Goal: Task Accomplishment & Management: Use online tool/utility

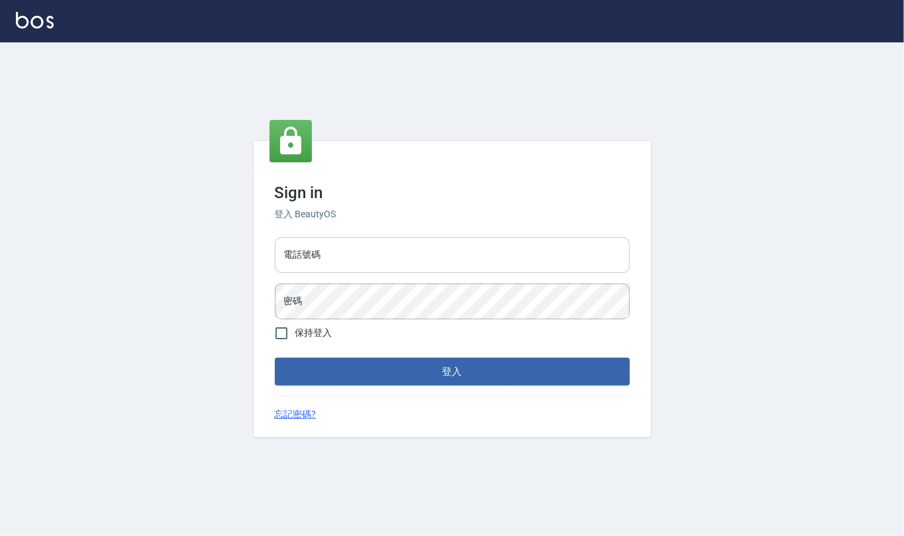
click at [379, 260] on input "電話號碼" at bounding box center [452, 255] width 355 height 36
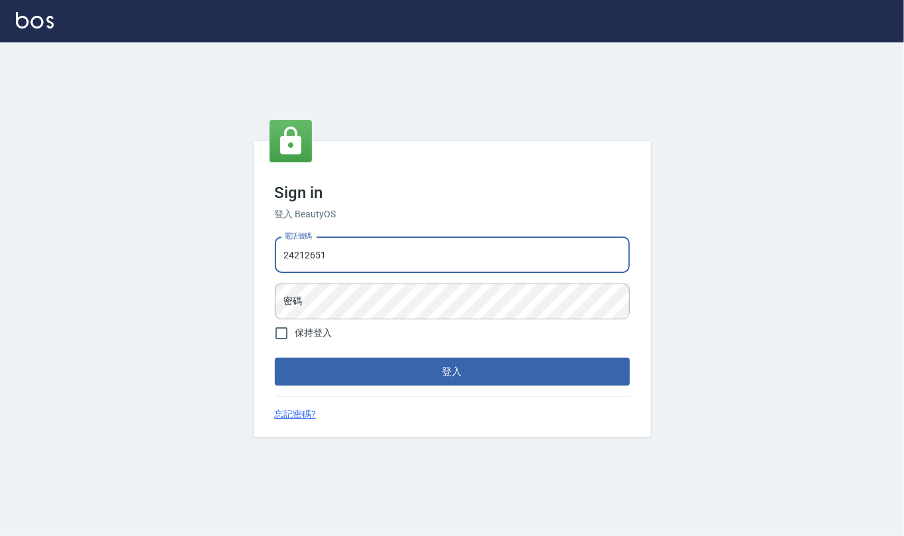
type input "24212651"
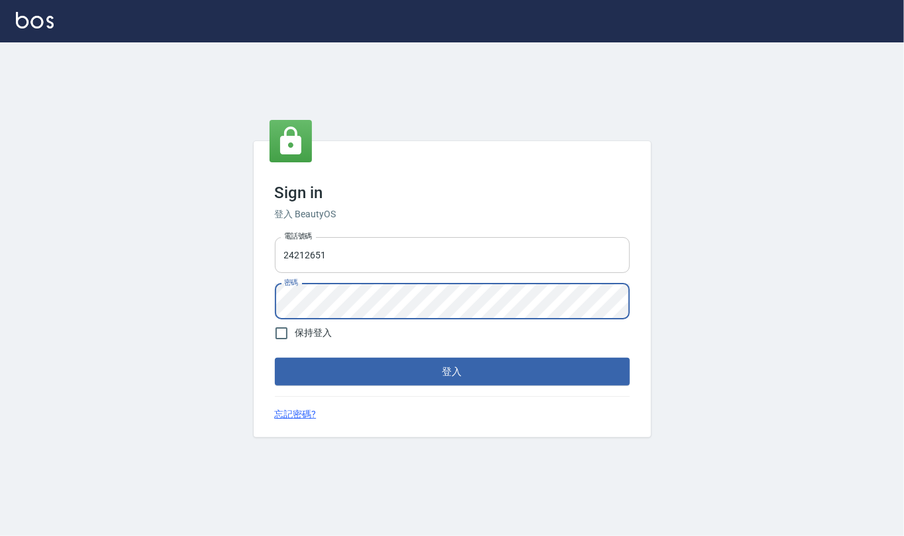
click at [275, 358] on button "登入" at bounding box center [452, 372] width 355 height 28
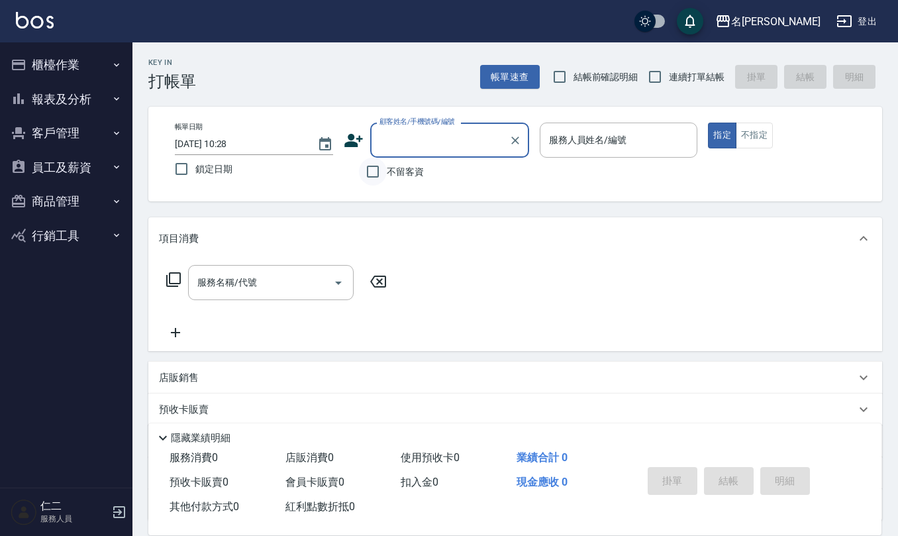
click at [377, 165] on input "不留客資" at bounding box center [373, 172] width 28 height 28
checkbox input "true"
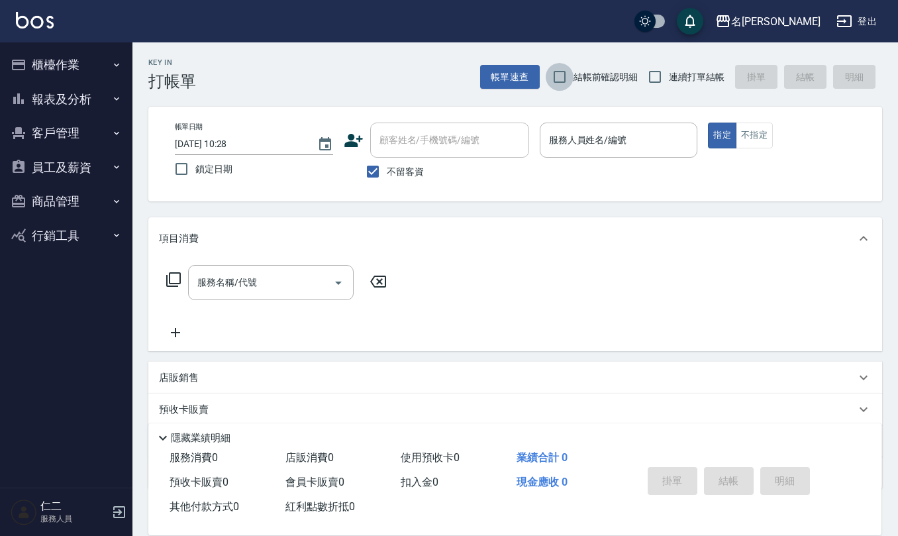
click at [560, 77] on input "結帳前確認明細" at bounding box center [560, 77] width 28 height 28
checkbox input "true"
click at [652, 68] on input "連續打單結帳" at bounding box center [655, 77] width 28 height 28
checkbox input "true"
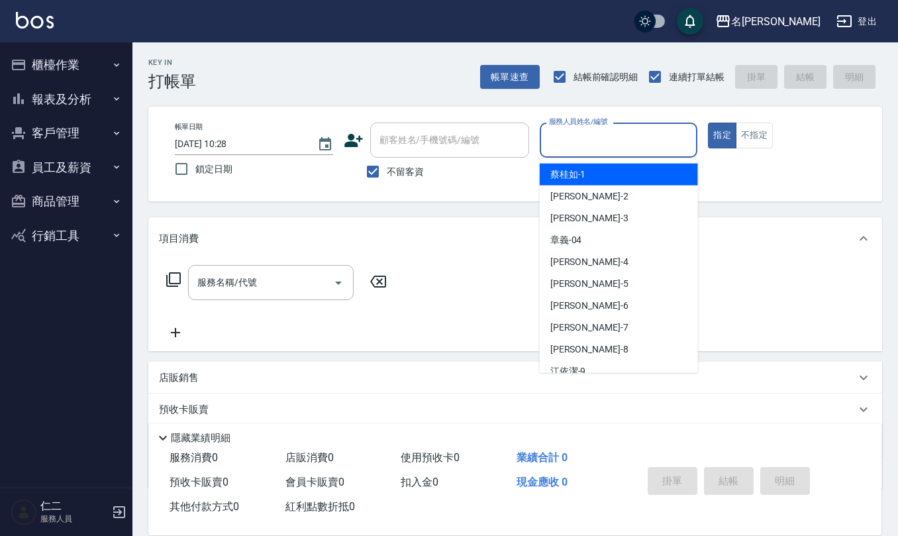
click at [610, 130] on div "服務人員姓名/編號 服務人員姓名/編號" at bounding box center [619, 140] width 158 height 35
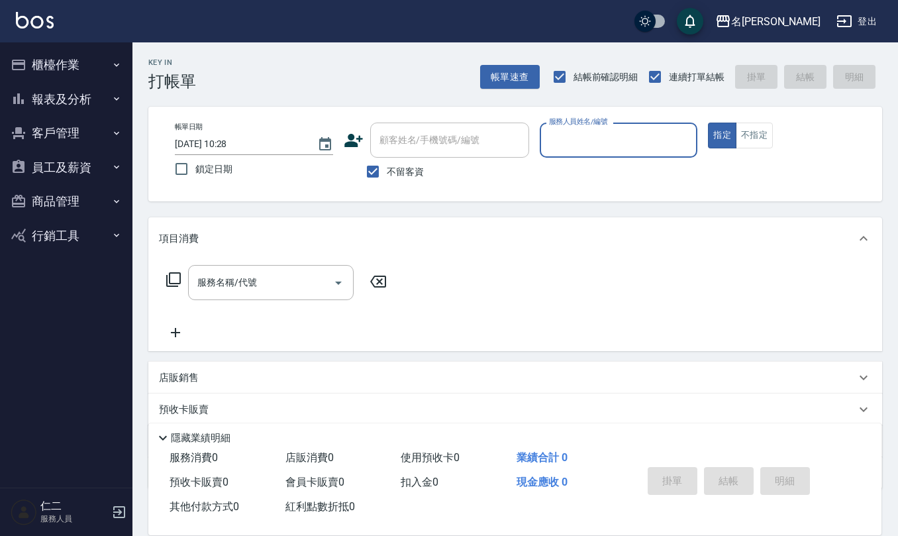
click at [610, 130] on input "服務人員姓名/編號" at bounding box center [619, 139] width 146 height 23
